Goal: Information Seeking & Learning: Learn about a topic

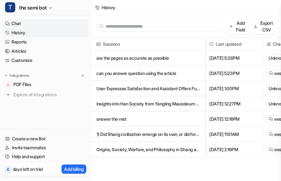
click at [66, 19] on link "Chat" at bounding box center [46, 23] width 86 height 9
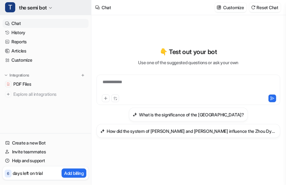
click at [41, 5] on span "the semi bot" at bounding box center [33, 7] width 28 height 9
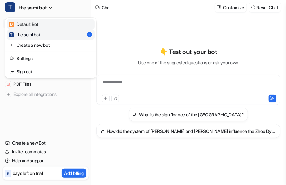
click at [37, 26] on div "D Default Bot" at bounding box center [23, 24] width 29 height 7
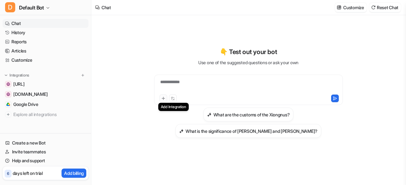
click at [161, 98] on icon at bounding box center [163, 98] width 4 height 4
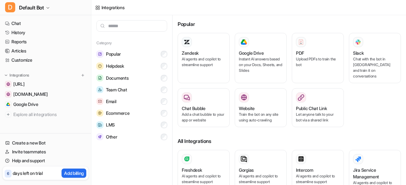
click at [161, 98] on button "Email" at bounding box center [131, 102] width 71 height 12
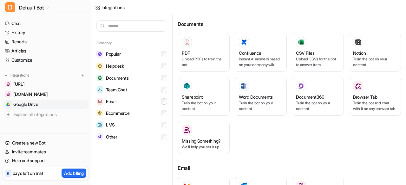
click at [46, 102] on link "Google Drive" at bounding box center [46, 104] width 86 height 9
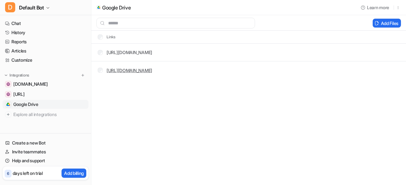
click at [114, 70] on link "[URL][DOMAIN_NAME]" at bounding box center [130, 70] width 46 height 5
click at [55, 22] on link "Chat" at bounding box center [46, 23] width 86 height 9
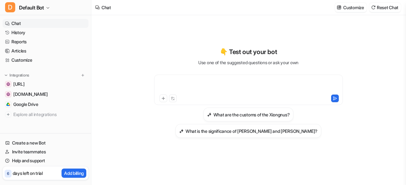
click at [200, 81] on div at bounding box center [249, 86] width 186 height 15
click at [165, 76] on div "**********" at bounding box center [248, 90] width 189 height 30
click at [172, 84] on div at bounding box center [249, 86] width 186 height 15
paste div
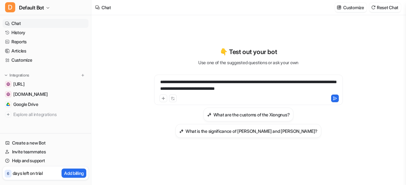
click at [161, 81] on div "**********" at bounding box center [249, 86] width 186 height 15
click at [193, 82] on div "**********" at bounding box center [249, 86] width 186 height 15
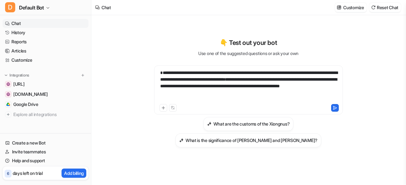
click at [290, 82] on div "**********" at bounding box center [249, 86] width 186 height 33
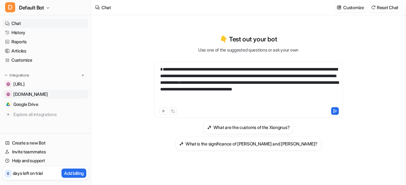
click at [39, 95] on span "[DOMAIN_NAME]" at bounding box center [30, 94] width 34 height 6
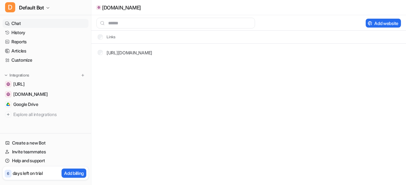
click at [33, 21] on link "Chat" at bounding box center [46, 23] width 86 height 9
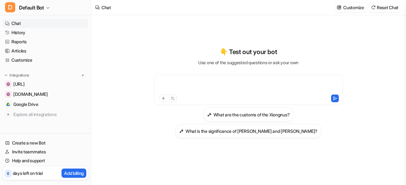
click at [187, 79] on div at bounding box center [249, 86] width 186 height 15
paste div
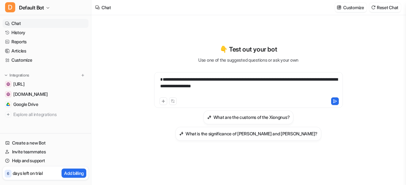
click at [244, 85] on div "**********" at bounding box center [249, 86] width 186 height 20
click at [159, 79] on div "**********" at bounding box center [249, 86] width 186 height 20
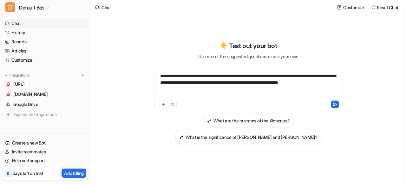
click at [278, 76] on div "**********" at bounding box center [249, 86] width 186 height 27
click at [206, 89] on div "**********" at bounding box center [249, 86] width 186 height 27
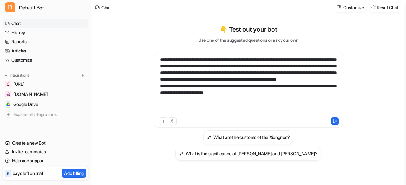
click at [334, 74] on div "**********" at bounding box center [249, 86] width 186 height 60
click at [162, 80] on div "**********" at bounding box center [249, 86] width 186 height 60
click at [332, 120] on button at bounding box center [335, 122] width 8 height 8
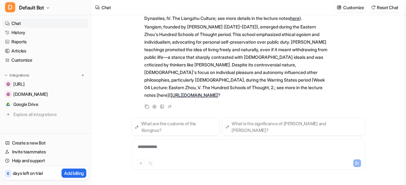
scroll to position [155, 0]
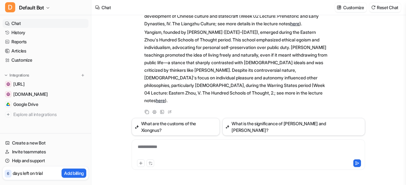
click at [196, 80] on p "Yangism, founded by [PERSON_NAME] ([DATE]–[DATE]), emerged during the Eastern Z…" at bounding box center [236, 67] width 185 height 76
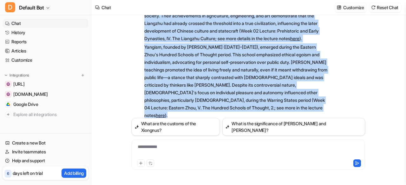
scroll to position [147, 0]
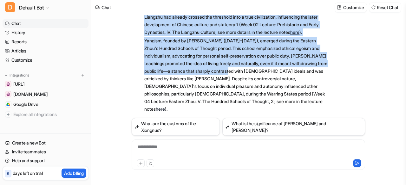
drag, startPoint x: 143, startPoint y: 40, endPoint x: 264, endPoint y: 80, distance: 127.6
click at [264, 80] on div "D Searched knowledge base search_queries : [ "Liangzhu Culture", "Liangzhu Cult…" at bounding box center [231, 27] width 198 height 173
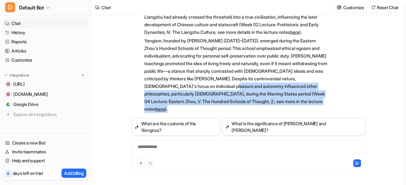
drag, startPoint x: 273, startPoint y: 110, endPoint x: 249, endPoint y: 95, distance: 28.7
click at [249, 95] on p "Yangism, founded by [PERSON_NAME] ([DATE]–[DATE]), emerged during the Eastern Z…" at bounding box center [236, 75] width 185 height 76
click at [195, 109] on p "Yangism, founded by [PERSON_NAME] ([DATE]–[DATE]), emerged during the Eastern Z…" at bounding box center [236, 75] width 185 height 76
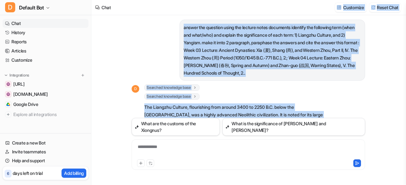
scroll to position [0, 0]
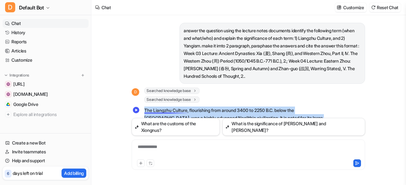
drag, startPoint x: 194, startPoint y: 109, endPoint x: 145, endPoint y: 107, distance: 49.5
click at [145, 107] on span "The Liangzhu Culture, flourishing from around 3400 to 2250 B.C. below the [GEOG…" at bounding box center [236, 184] width 185 height 156
copy span "Lor Ipsumdol Sitamet, consectetur adip elitse 5096 do 9736 E.T. incid utl Etdol…"
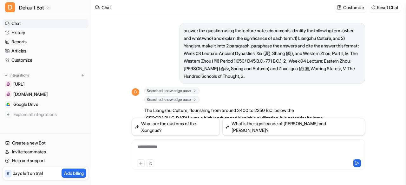
click at [328, 92] on div "Searched knowledge base search_queries : [ "Liangzhu Culture", "Liangzhu Cultur…" at bounding box center [236, 91] width 185 height 6
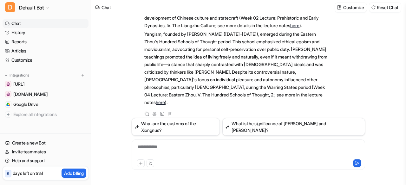
scroll to position [155, 0]
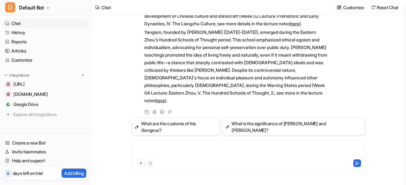
click at [172, 149] on div at bounding box center [248, 151] width 230 height 15
paste div
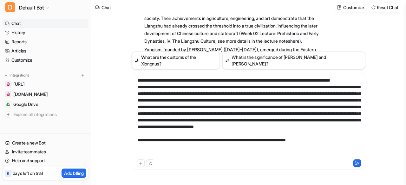
scroll to position [219, 0]
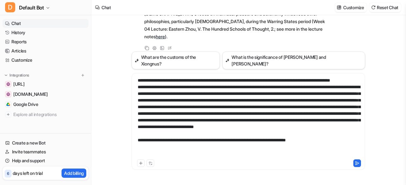
click at [166, 149] on div at bounding box center [248, 117] width 230 height 81
click at [356, 165] on icon at bounding box center [357, 163] width 4 height 4
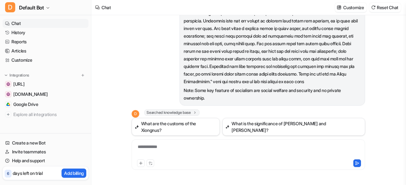
scroll to position [302, 0]
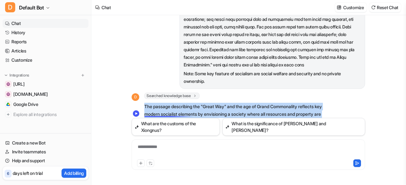
drag, startPoint x: 247, startPoint y: 101, endPoint x: 144, endPoint y: 110, distance: 103.4
click at [144, 110] on div "D Searched knowledge base search_queries : [ "Great Way practiced all under Hea…" at bounding box center [231, 175] width 198 height 165
copy span "Lor ipsumdo sitametcon adi "Elits Doe" tem inc utl et Dolor Magnaaliqua enimadm…"
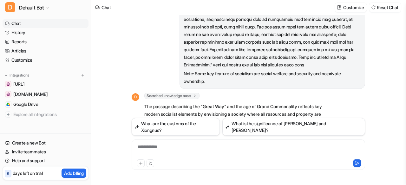
click at [146, 65] on div "Note: Some key feature of socialism are social welfare and security and no priv…" at bounding box center [248, 32] width 233 height 116
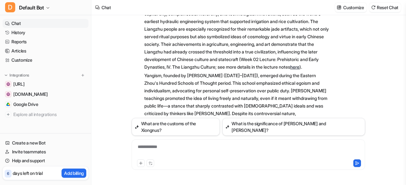
scroll to position [87, 0]
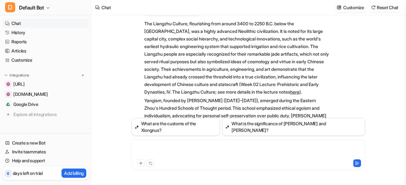
click at [177, 148] on div at bounding box center [248, 151] width 230 height 15
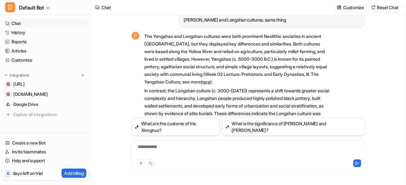
scroll to position [567, 0]
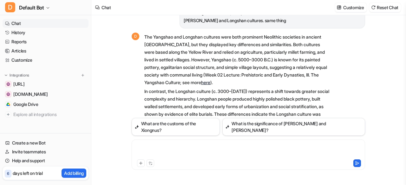
click at [163, 151] on div at bounding box center [248, 151] width 230 height 15
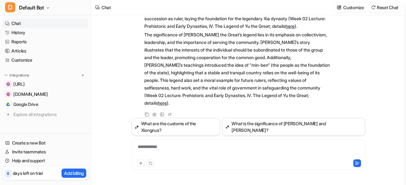
scroll to position [808, 0]
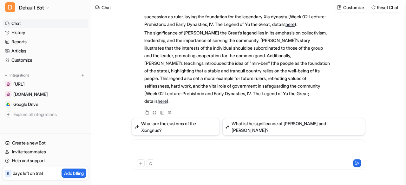
click at [170, 148] on div at bounding box center [248, 151] width 230 height 15
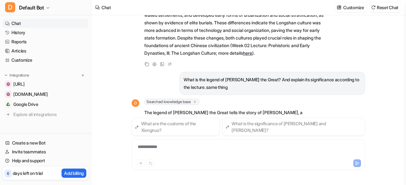
scroll to position [659, 0]
click at [170, 64] on icon at bounding box center [170, 63] width 2 height 2
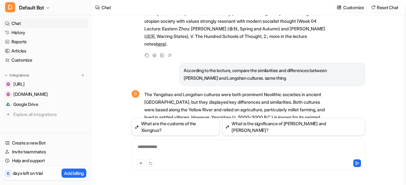
scroll to position [509, 0]
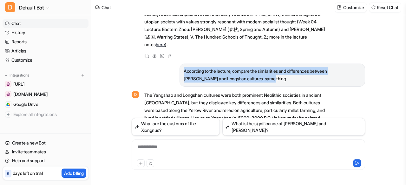
drag, startPoint x: 262, startPoint y: 87, endPoint x: 182, endPoint y: 76, distance: 80.3
click at [182, 76] on div "According to the lecture, compare the similarities and differences between [PER…" at bounding box center [271, 75] width 185 height 23
copy p "According to the lecture, compare the similarities and differences between [PER…"
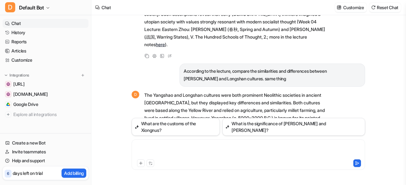
click at [174, 148] on div at bounding box center [248, 151] width 230 height 15
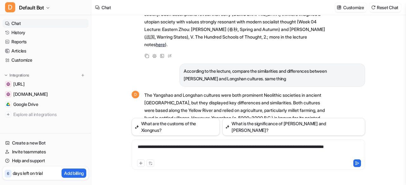
click at [174, 154] on div "**********" at bounding box center [248, 151] width 230 height 15
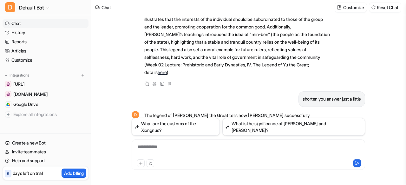
scroll to position [930, 0]
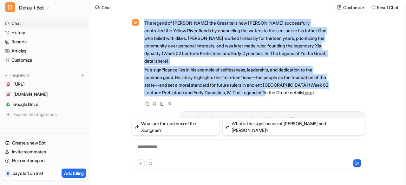
drag, startPoint x: 279, startPoint y: 84, endPoint x: 143, endPoint y: 23, distance: 149.8
click at [143, 23] on div "D The legend of [PERSON_NAME] the Great tells how [PERSON_NAME] successfully co…" at bounding box center [231, 58] width 198 height 80
copy span "The legend of [PERSON_NAME] the Great tells how [PERSON_NAME] successfully cont…"
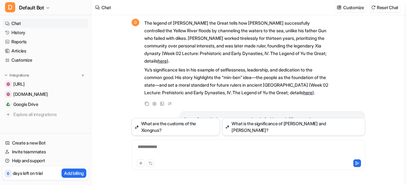
click at [165, 83] on p "Yu’s significance lies in his example of selflessness, leadership, and dedicati…" at bounding box center [236, 81] width 185 height 30
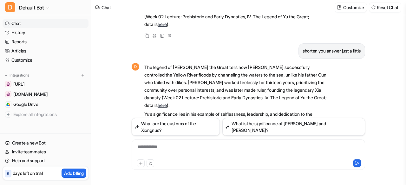
scroll to position [1017, 0]
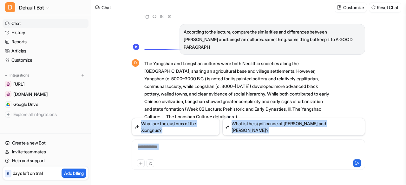
drag, startPoint x: 279, startPoint y: 103, endPoint x: 135, endPoint y: 49, distance: 153.8
click at [135, 49] on body "D Default Bot Chat History Reports Articles Customize Integrations [URL] [DOMAI…" at bounding box center [203, 92] width 406 height 185
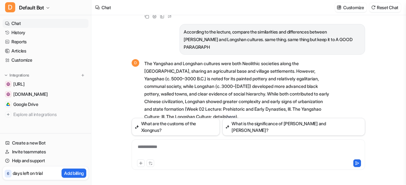
click at [143, 59] on div "D The Yangshao and Longshan cultures were both Neolithic societies along the [G…" at bounding box center [231, 90] width 198 height 63
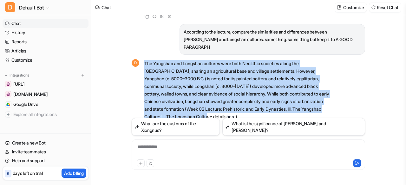
drag, startPoint x: 143, startPoint y: 45, endPoint x: 244, endPoint y: 99, distance: 114.9
click at [244, 99] on div "D The Yangshao and Longshan cultures were both Neolithic societies along the [G…" at bounding box center [231, 90] width 198 height 63
copy p "The Yangshao and Longshan cultures were both Neolithic societies along the [GEO…"
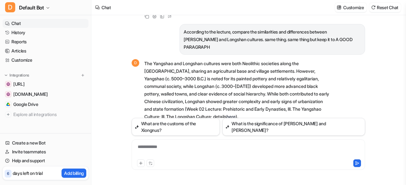
click at [176, 75] on p "The Yangshao and Longshan cultures were both Neolithic societies along the [GEO…" at bounding box center [236, 90] width 185 height 61
click at [148, 144] on div "**********" at bounding box center [248, 151] width 230 height 15
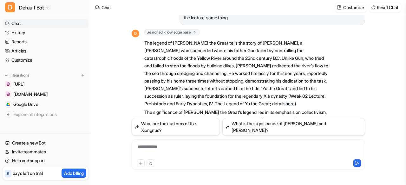
scroll to position [732, 0]
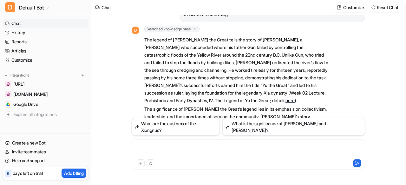
click at [162, 145] on div at bounding box center [248, 151] width 230 height 15
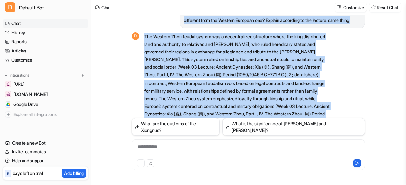
scroll to position [1274, 0]
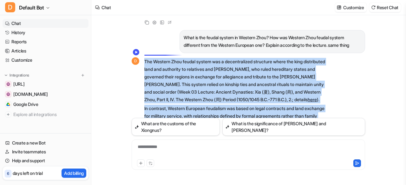
drag, startPoint x: 258, startPoint y: 100, endPoint x: 142, endPoint y: 53, distance: 125.6
click at [142, 57] on div "D The Western Zhou feudal system was a decentralized structure where the king d…" at bounding box center [231, 104] width 198 height 95
drag, startPoint x: 144, startPoint y: 50, endPoint x: 258, endPoint y: 101, distance: 124.1
click at [312, 112] on span "The Western Zhou feudal system was a decentralized structure where the king dis…" at bounding box center [236, 104] width 185 height 95
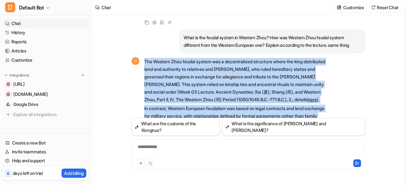
click at [312, 112] on p "In contrast, Western European feudalism was based on legal contracts and land e…" at bounding box center [236, 128] width 185 height 46
click at [258, 105] on p "In contrast, Western European feudalism was based on legal contracts and land e…" at bounding box center [236, 128] width 185 height 46
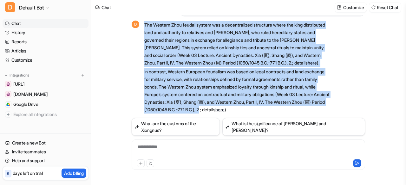
scroll to position [1299, 0]
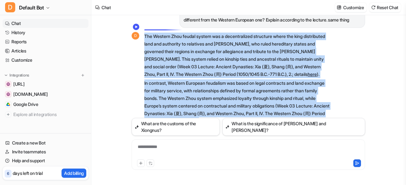
drag, startPoint x: 259, startPoint y: 101, endPoint x: 145, endPoint y: 28, distance: 134.8
click at [145, 32] on span "The Western Zhou feudal system was a decentralized structure where the king dis…" at bounding box center [236, 79] width 185 height 95
copy span "The Western Zhou feudal system was a decentralized structure where the king dis…"
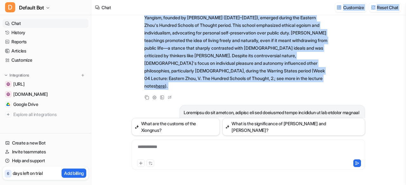
scroll to position [0, 0]
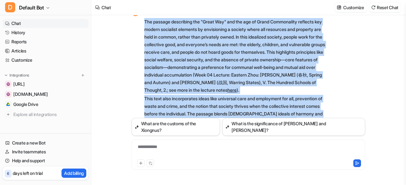
drag, startPoint x: 183, startPoint y: 51, endPoint x: 332, endPoint y: 121, distance: 165.4
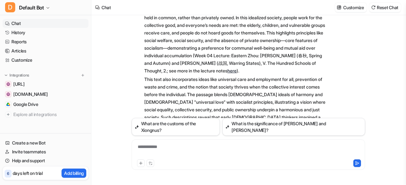
click at [332, 121] on div "D Searched knowledge base search_queries : [ "Great Way practiced all under Hea…" at bounding box center [248, 76] width 233 height 175
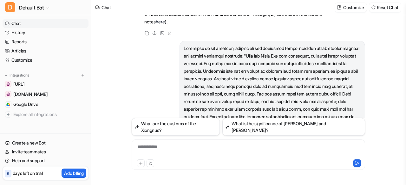
click at [218, 102] on p at bounding box center [272, 90] width 177 height 91
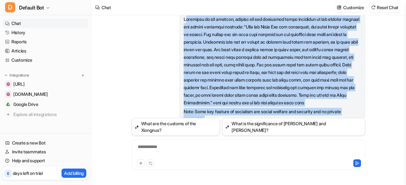
scroll to position [254, 0]
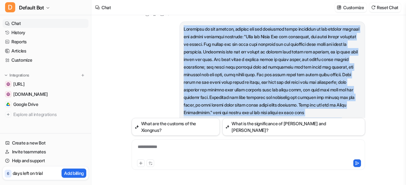
drag, startPoint x: 208, startPoint y: 86, endPoint x: 182, endPoint y: 31, distance: 61.1
click at [182, 31] on div "Note: Some key feature of socialism are social welfare and security and no priv…" at bounding box center [271, 80] width 185 height 116
copy span "According to the lecture, explain how the following texts mentioned in the lect…"
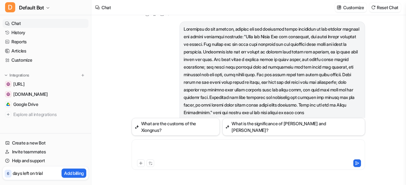
click at [155, 148] on div at bounding box center [248, 151] width 230 height 15
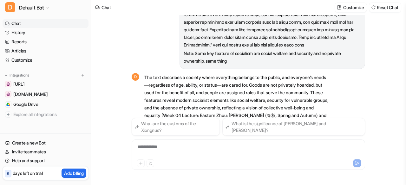
scroll to position [1514, 0]
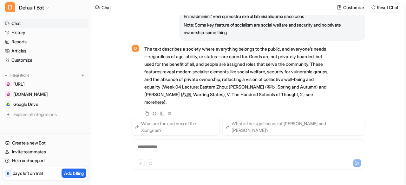
click at [193, 146] on div "**********" at bounding box center [248, 151] width 230 height 15
click at [160, 149] on div "**********" at bounding box center [248, 151] width 230 height 15
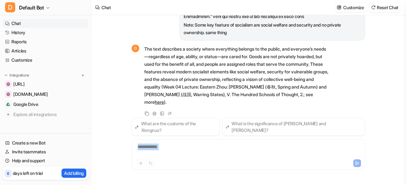
click at [160, 149] on div "**********" at bounding box center [248, 151] width 230 height 15
click at [211, 152] on div "**********" at bounding box center [248, 151] width 230 height 15
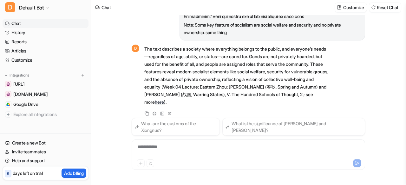
click at [192, 98] on p "The text describes a society where everything belongs to the public, and everyo…" at bounding box center [236, 75] width 185 height 61
click at [193, 99] on p "The text describes a society where everything belongs to the public, and everyo…" at bounding box center [236, 75] width 185 height 61
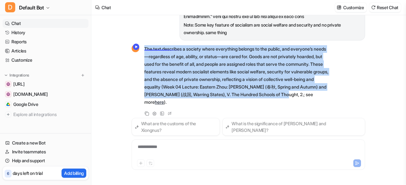
drag, startPoint x: 193, startPoint y: 99, endPoint x: 141, endPoint y: 48, distance: 73.1
click at [141, 48] on div "D The text describes a society where everything belongs to the public, and ever…" at bounding box center [231, 75] width 198 height 63
copy p "The text describes a society where everything belongs to the public, and everyo…"
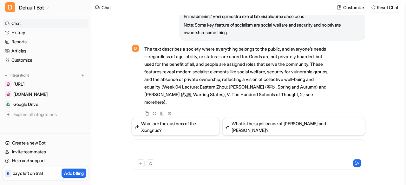
click at [182, 146] on div at bounding box center [248, 151] width 230 height 15
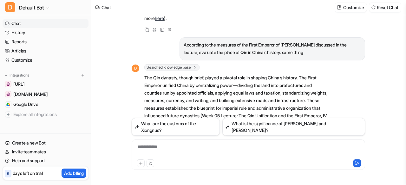
scroll to position [1597, 0]
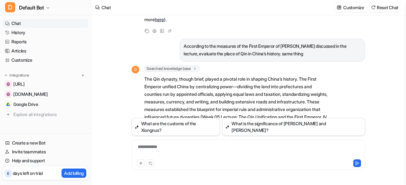
click at [247, 107] on div "D Searched knowledge base search_queries : [ "measures of the First Emperor of …" at bounding box center [231, 121] width 198 height 111
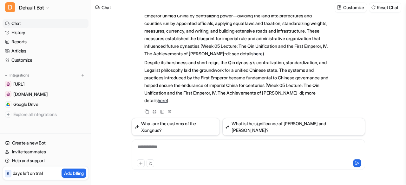
click at [165, 104] on p "Despite its harshness and short reign, the Qin dynasty’s centralization, standa…" at bounding box center [236, 82] width 185 height 46
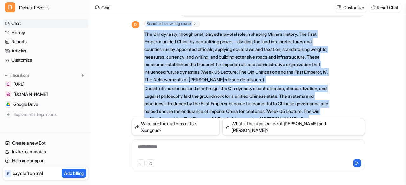
scroll to position [1629, 0]
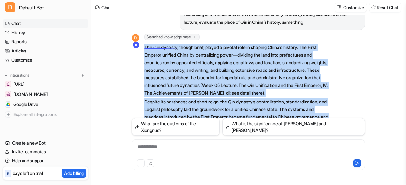
drag, startPoint x: 165, startPoint y: 104, endPoint x: 143, endPoint y: 49, distance: 60.1
click at [143, 49] on div "D Searched knowledge base search_queries : [ "measures of the First Emperor of …" at bounding box center [231, 89] width 198 height 111
copy span "Lor Ips dolorsi, ametco adipi, elitse d eiusmod temp in utlabor Etdol’m aliquae…"
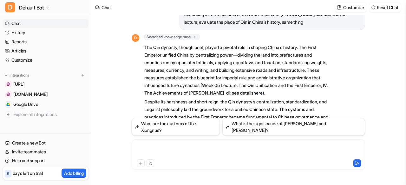
click at [150, 147] on div at bounding box center [248, 151] width 230 height 15
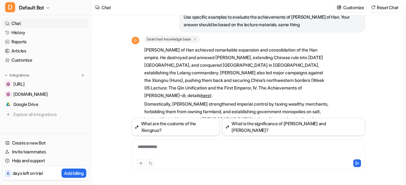
scroll to position [1806, 0]
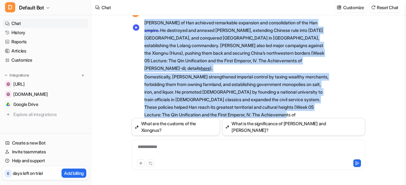
drag, startPoint x: 326, startPoint y: 92, endPoint x: 144, endPoint y: 30, distance: 191.7
click at [144, 30] on body "D Default Bot Chat History Reports Articles Customize Integrations [URL] [DOMAI…" at bounding box center [203, 92] width 406 height 185
copy span "[PERSON_NAME] of Han achieved remarkable expansion and consolidation of the Han…"
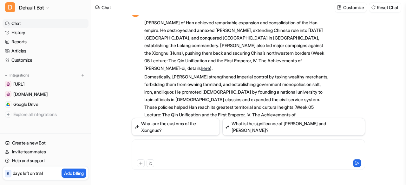
click at [169, 146] on div at bounding box center [248, 151] width 230 height 15
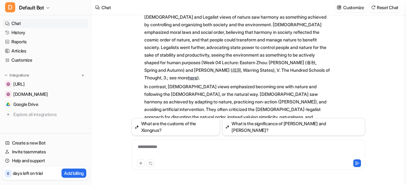
scroll to position [2016, 0]
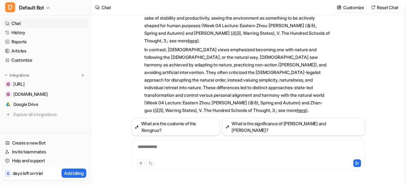
drag, startPoint x: 150, startPoint y: 101, endPoint x: 191, endPoint y: 113, distance: 43.5
click at [191, 113] on div "D Searched knowledge base search_queries : [ "[DEMOGRAPHIC_DATA] view of nature…" at bounding box center [231, 45] width 198 height 159
click at [191, 118] on div "Copy Adjust Tone View Sources Edit" at bounding box center [231, 122] width 198 height 8
click at [149, 102] on p "In contrast, [DEMOGRAPHIC_DATA] views emphasized becoming one with nature and f…" at bounding box center [236, 80] width 185 height 68
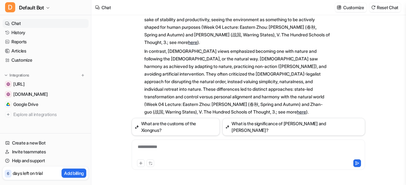
click at [149, 102] on p "In contrast, [DEMOGRAPHIC_DATA] views emphasized becoming one with nature and f…" at bounding box center [236, 82] width 185 height 68
click at [146, 22] on p "[DEMOGRAPHIC_DATA] and Legalist views of nature saw harmony as something achiev…" at bounding box center [236, 12] width 185 height 68
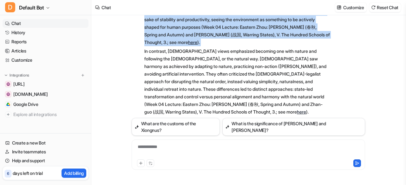
click at [146, 22] on p "[DEMOGRAPHIC_DATA] and Legalist views of nature saw harmony as something achiev…" at bounding box center [236, 12] width 185 height 68
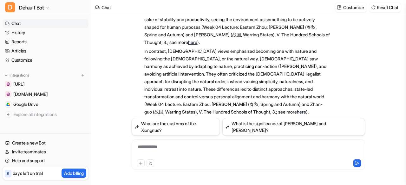
click at [150, 88] on p "In contrast, [DEMOGRAPHIC_DATA] views emphasized becoming one with nature and f…" at bounding box center [236, 82] width 185 height 68
click at [150, 104] on p "In contrast, [DEMOGRAPHIC_DATA] views emphasized becoming one with nature and f…" at bounding box center [236, 82] width 185 height 68
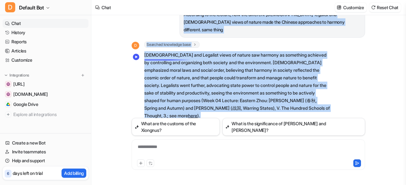
scroll to position [1928, 0]
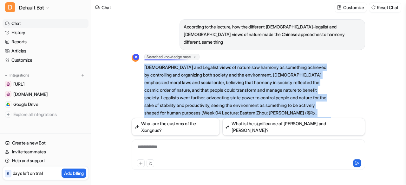
drag, startPoint x: 150, startPoint y: 104, endPoint x: 146, endPoint y: 57, distance: 47.1
click at [146, 63] on span "[DEMOGRAPHIC_DATA] and Legalist views of nature saw harmony as something achiev…" at bounding box center [236, 133] width 185 height 140
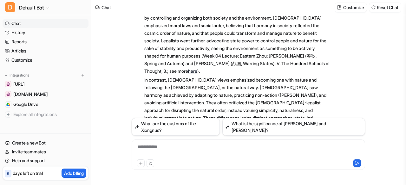
scroll to position [2016, 0]
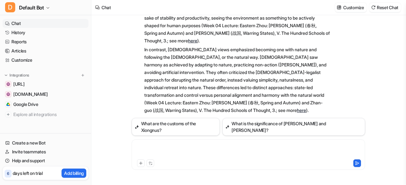
click at [158, 146] on div at bounding box center [248, 151] width 230 height 15
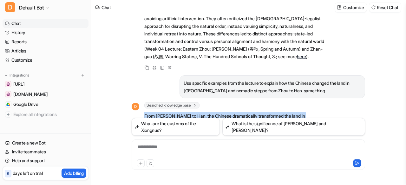
scroll to position [2071, 0]
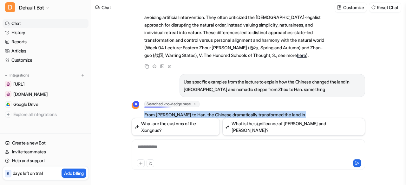
drag, startPoint x: 272, startPoint y: 101, endPoint x: 143, endPoint y: 102, distance: 129.0
click at [143, 102] on div "D Searched knowledge base search_queries : [ "land changes north China Zhou to …" at bounding box center [231, 187] width 198 height 172
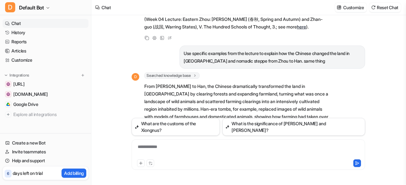
scroll to position [2099, 0]
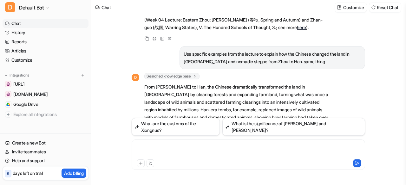
click at [190, 144] on div at bounding box center [248, 151] width 230 height 15
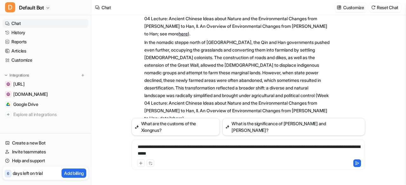
scroll to position [2259, 0]
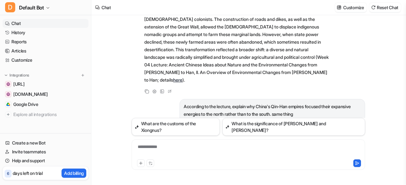
click at [146, 126] on div "Searched knowledge base search_queries : [ "Qin-Han expansion north vs south re…" at bounding box center [236, 169] width 185 height 87
click at [146, 136] on p "China’s Qin-Han empires focused their expansion to the north mainly because the…" at bounding box center [236, 174] width 185 height 76
click at [180, 136] on p "China’s Qin-Han empires focused their expansion to the north mainly because the…" at bounding box center [236, 174] width 185 height 76
click at [201, 136] on p "China’s Qin-Han empires focused their expansion to the north mainly because the…" at bounding box center [236, 174] width 185 height 76
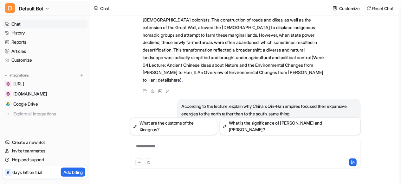
scroll to position [2349, 0]
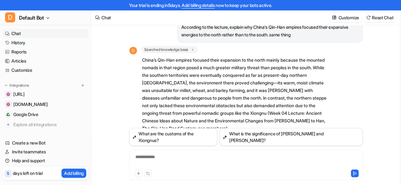
click at [199, 110] on p "China’s Qin-Han empires focused their expansion to the north mainly because the…" at bounding box center [234, 94] width 185 height 76
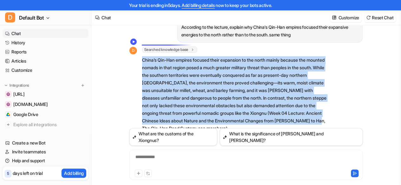
drag, startPoint x: 199, startPoint y: 110, endPoint x: 139, endPoint y: 42, distance: 90.6
click at [139, 47] on div "D Searched knowledge base search_queries : [ "Qin-Han expansion north vs south …" at bounding box center [228, 90] width 198 height 87
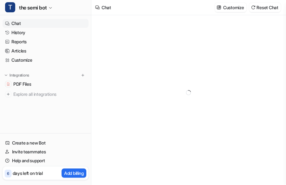
type textarea "**********"
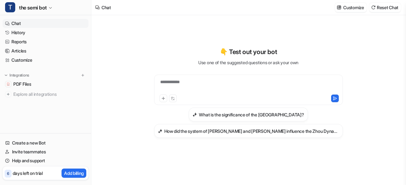
click at [195, 77] on div "**********" at bounding box center [248, 90] width 189 height 30
click at [177, 81] on div at bounding box center [249, 86] width 186 height 15
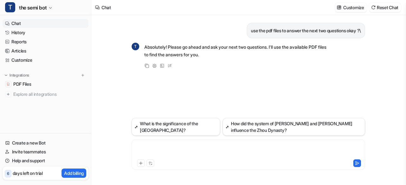
click at [150, 145] on div at bounding box center [248, 151] width 230 height 15
paste div
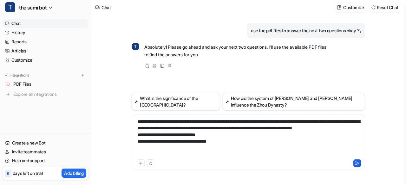
click at [357, 163] on icon at bounding box center [356, 163] width 3 height 3
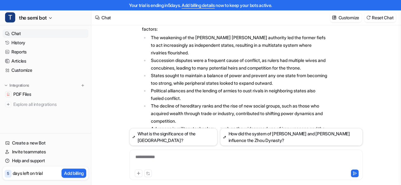
scroll to position [138, 0]
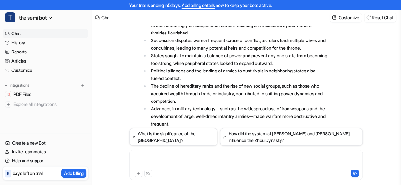
click at [205, 160] on div at bounding box center [246, 161] width 230 height 15
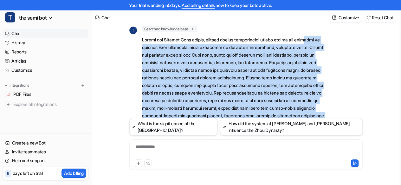
scroll to position [302, 0]
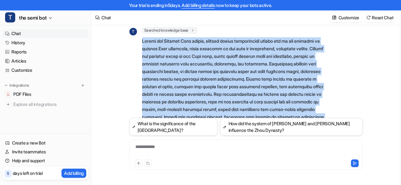
drag, startPoint x: 238, startPoint y: 87, endPoint x: 142, endPoint y: 34, distance: 109.8
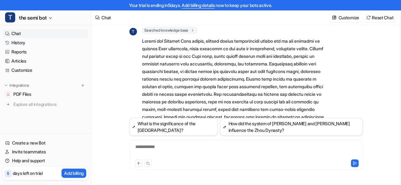
click at [191, 152] on div "**********" at bounding box center [246, 151] width 230 height 15
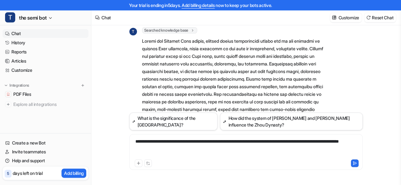
click at [191, 152] on div "**********" at bounding box center [246, 149] width 230 height 20
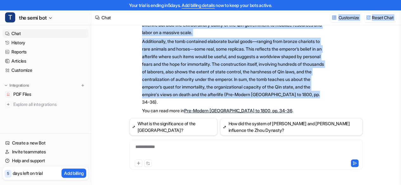
scroll to position [469, 0]
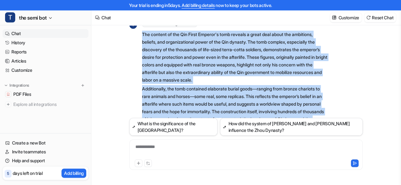
drag, startPoint x: 169, startPoint y: 88, endPoint x: 140, endPoint y: 34, distance: 61.0
copy span "The content of the Qin First Emperor's tomb reveals a great deal about the ambi…"
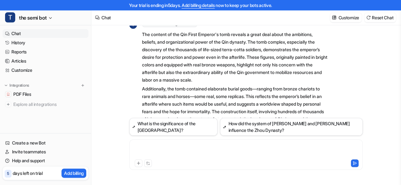
click at [177, 156] on div at bounding box center [246, 151] width 230 height 15
click at [43, 63] on link "Articles" at bounding box center [46, 61] width 86 height 9
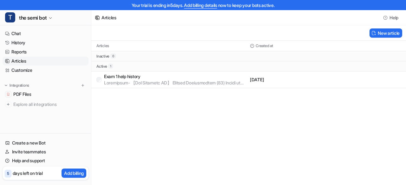
click at [142, 77] on p "Exam 1 help history" at bounding box center [175, 77] width 143 height 6
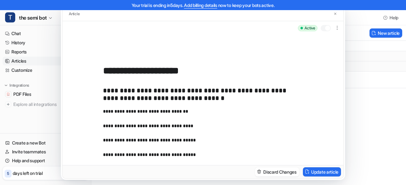
click at [338, 13] on div "Article" at bounding box center [202, 14] width 281 height 14
click at [337, 13] on button at bounding box center [335, 13] width 6 height 7
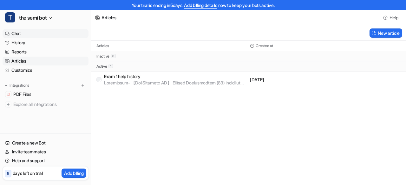
click at [11, 32] on link "Chat" at bounding box center [46, 33] width 86 height 9
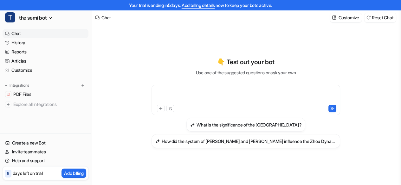
click at [170, 91] on div at bounding box center [246, 96] width 186 height 15
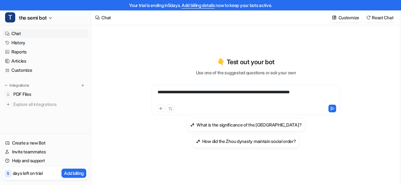
scroll to position [10, 0]
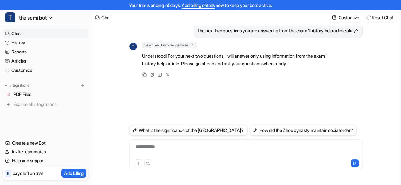
click at [149, 148] on div "**********" at bounding box center [246, 151] width 230 height 15
paste div
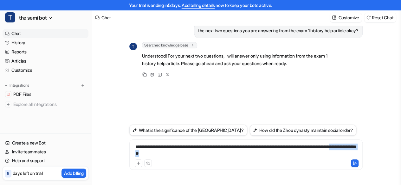
drag, startPoint x: 208, startPoint y: 154, endPoint x: 169, endPoint y: 155, distance: 38.7
click at [169, 155] on div "**********" at bounding box center [246, 151] width 230 height 15
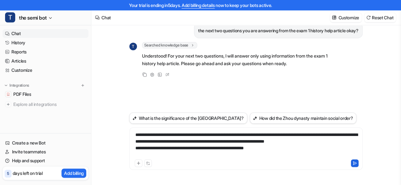
click at [353, 163] on icon at bounding box center [355, 163] width 4 height 4
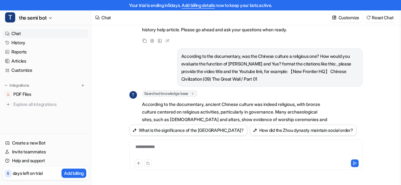
scroll to position [177, 0]
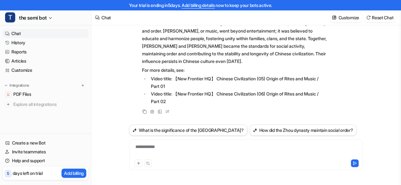
click at [171, 145] on div "**********" at bounding box center [246, 151] width 230 height 15
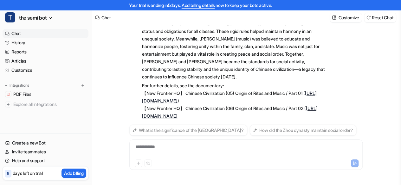
scroll to position [375, 0]
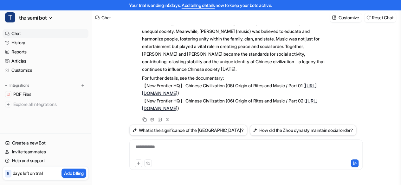
click at [191, 84] on link "https://www.youtube.com/watch?v=VIDEO_ID_5" at bounding box center [229, 89] width 175 height 13
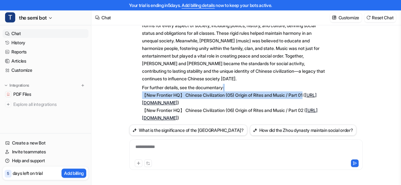
drag, startPoint x: 315, startPoint y: 86, endPoint x: 228, endPoint y: 80, distance: 88.0
click at [228, 84] on p "For further details, see the documentary: 【New Frontier HQ】 Chinese Civilizatio…" at bounding box center [234, 103] width 185 height 38
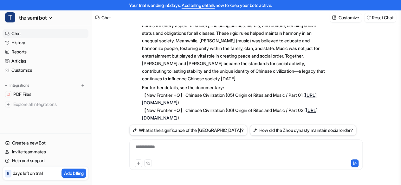
click at [259, 100] on p "For further details, see the documentary: 【New Frontier HQ】 Chinese Civilizatio…" at bounding box center [234, 103] width 185 height 38
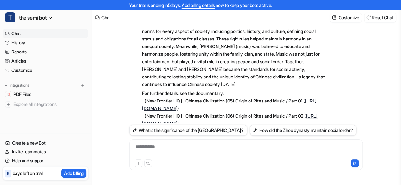
scroll to position [375, 0]
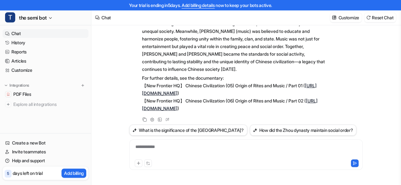
drag, startPoint x: 195, startPoint y: 141, endPoint x: 196, endPoint y: 151, distance: 10.2
click at [196, 151] on div "**********" at bounding box center [245, 155] width 233 height 30
click at [196, 151] on div at bounding box center [246, 151] width 230 height 15
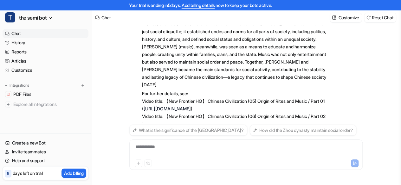
scroll to position [574, 0]
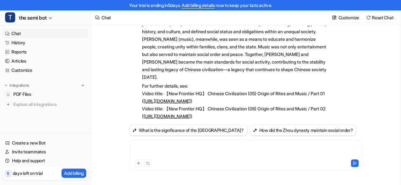
click at [150, 157] on div at bounding box center [246, 151] width 230 height 15
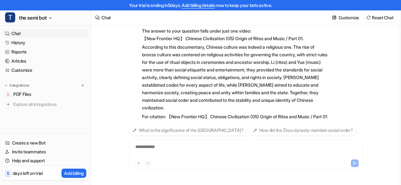
scroll to position [719, 0]
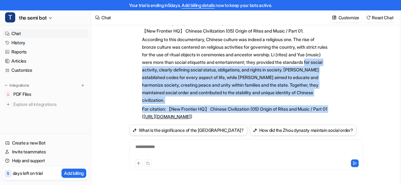
drag, startPoint x: 158, startPoint y: 100, endPoint x: 139, endPoint y: 52, distance: 50.8
click at [139, 52] on div "T Searched knowledge base search_queries : [ "Chinese culture religious documen…" at bounding box center [228, 66] width 198 height 112
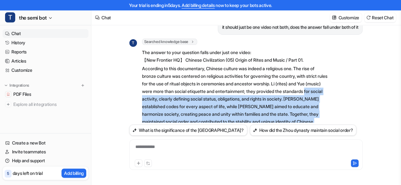
scroll to position [690, 0]
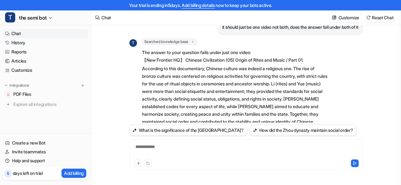
click at [159, 68] on p "According to this documentary, Chinese culture was indeed a religious one. The …" at bounding box center [234, 99] width 185 height 68
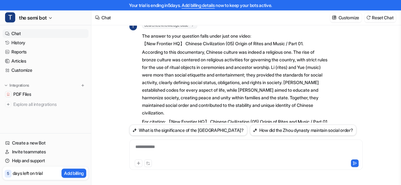
scroll to position [706, 0]
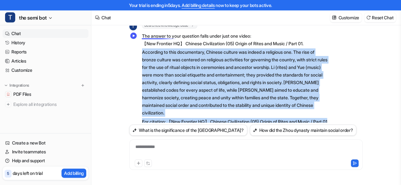
drag, startPoint x: 157, startPoint y: 112, endPoint x: 143, endPoint y: 34, distance: 79.5
click at [143, 34] on span "The answer to your question falls under just one video: 【New Frontier HQ】 Chine…" at bounding box center [234, 82] width 185 height 103
copy span "According to this documentary, Chinese culture was indeed a religious one. The …"
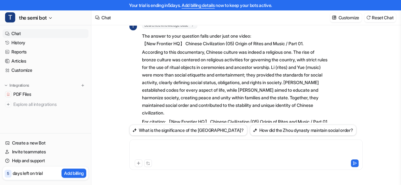
click at [156, 150] on div at bounding box center [246, 151] width 230 height 15
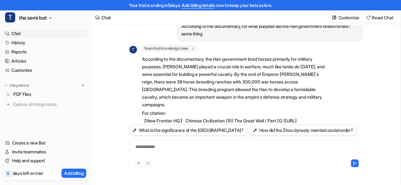
scroll to position [840, 0]
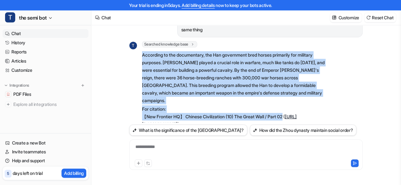
drag, startPoint x: 293, startPoint y: 90, endPoint x: 135, endPoint y: 39, distance: 165.5
click at [135, 41] on div "T Searched knowledge base search_queries : [ "Han government horse breeding pur…" at bounding box center [228, 85] width 198 height 88
copy span "According to the documentary, the Han government bred horses primarily for mili…"
